Goal: Information Seeking & Learning: Learn about a topic

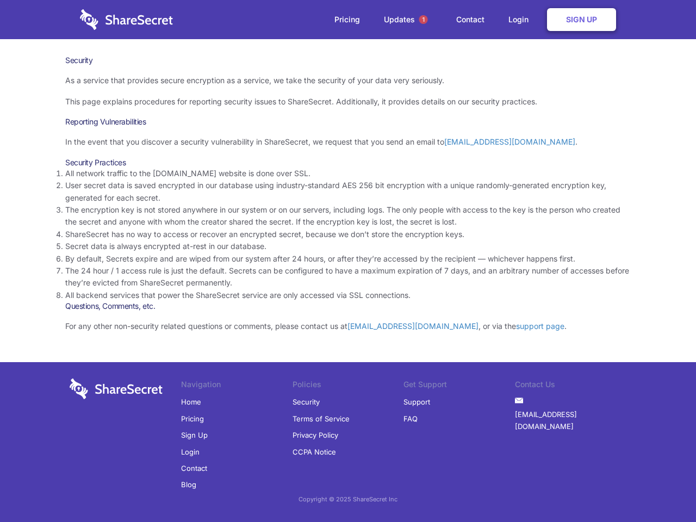
click at [348, 261] on li "By default, Secrets expire and are wiped from our system after 24 hours, or aft…" at bounding box center [348, 259] width 566 height 12
click at [424, 20] on span "1" at bounding box center [423, 19] width 9 height 9
